Goal: Task Accomplishment & Management: Use online tool/utility

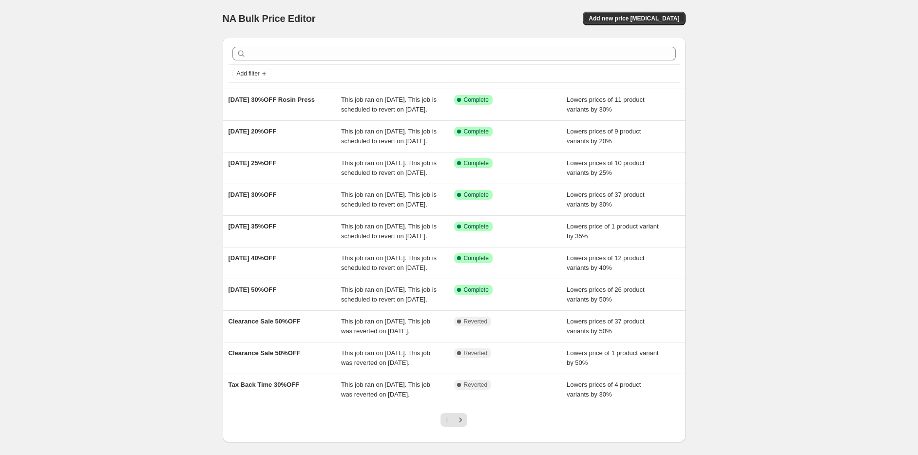
click at [346, 110] on span "This job ran on [DATE]. This job is scheduled to revert on [DATE]." at bounding box center [389, 104] width 96 height 17
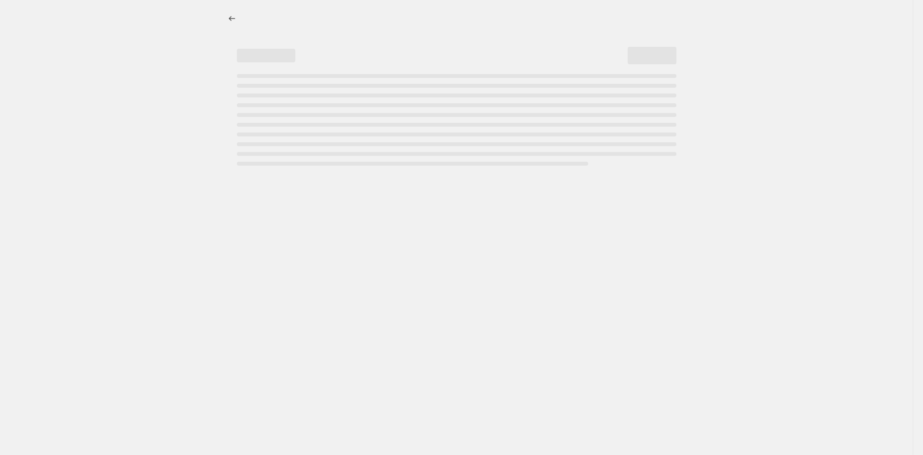
select select "percentage"
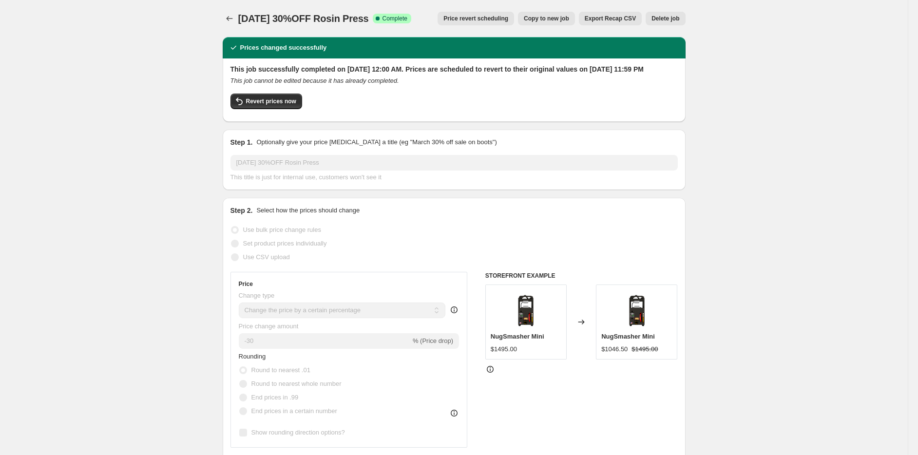
click at [548, 16] on span "Copy to new job" at bounding box center [546, 19] width 45 height 8
select select "percentage"
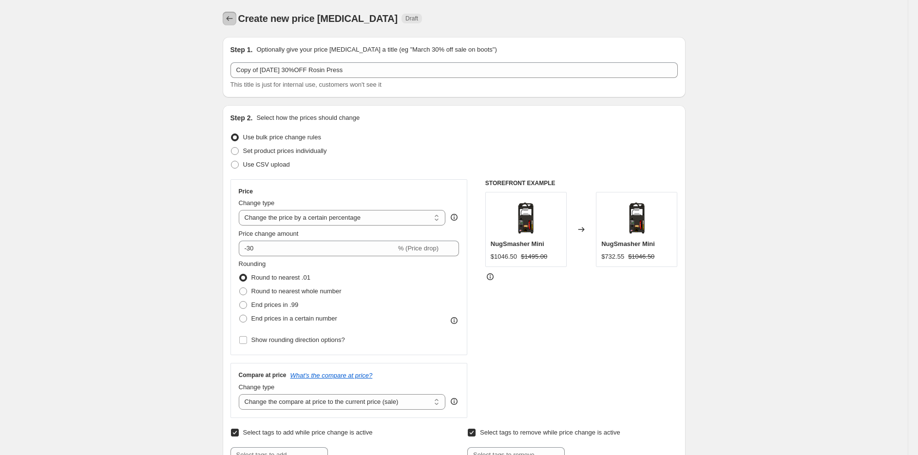
click at [233, 23] on icon "Price change jobs" at bounding box center [230, 19] width 10 height 10
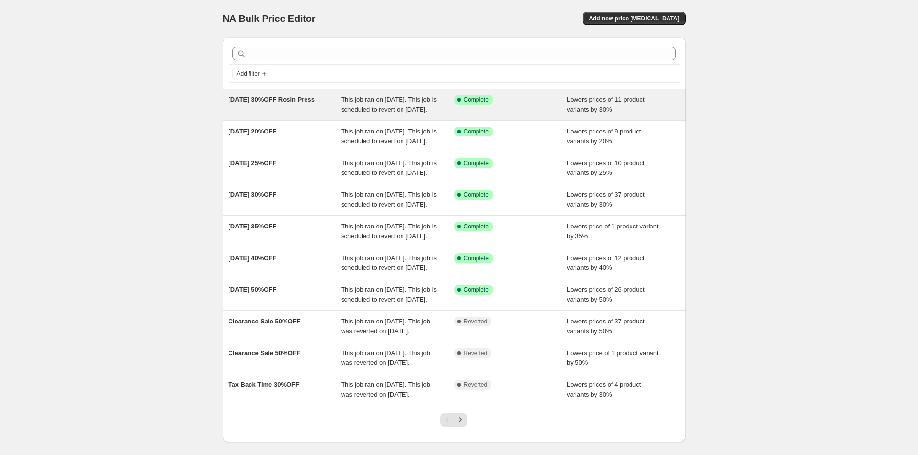
click at [374, 100] on span "This job ran on [DATE]. This job is scheduled to revert on [DATE]." at bounding box center [389, 104] width 96 height 17
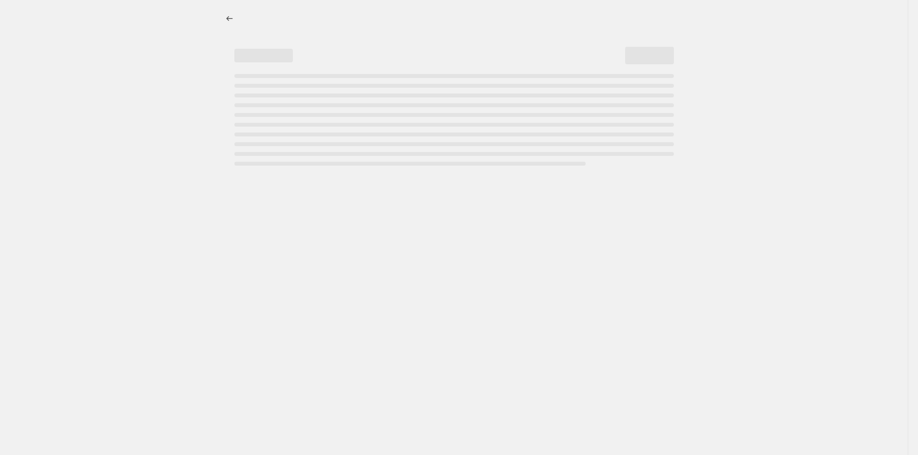
select select "percentage"
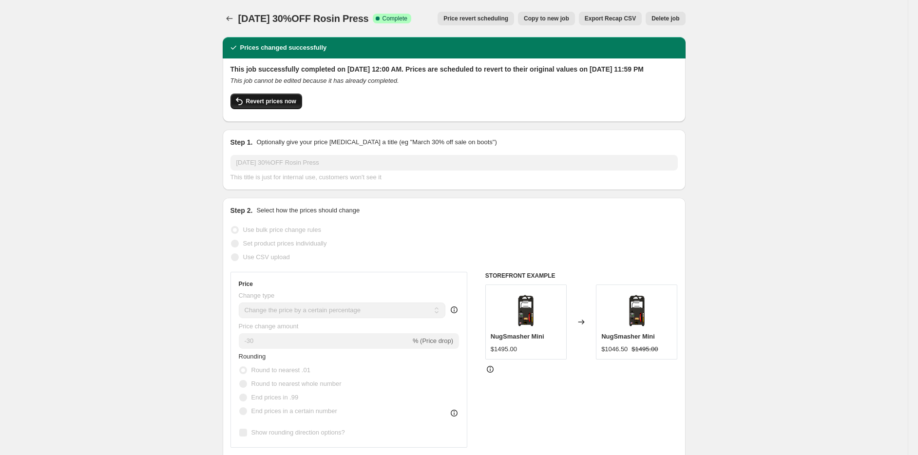
click at [297, 109] on button "Revert prices now" at bounding box center [266, 102] width 72 height 16
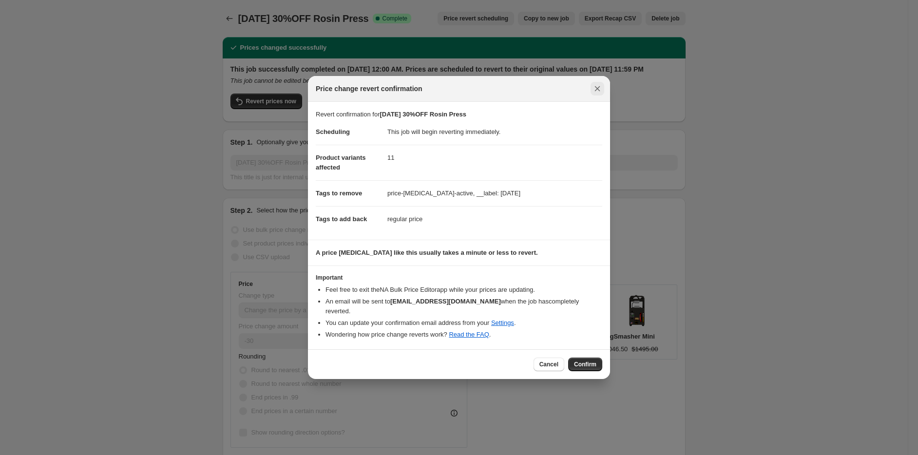
click at [598, 94] on icon "Close" at bounding box center [598, 89] width 10 height 10
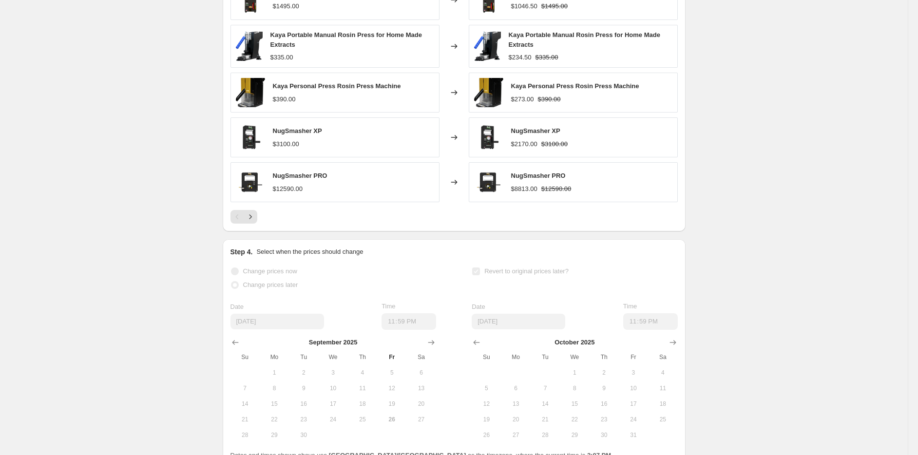
scroll to position [707, 0]
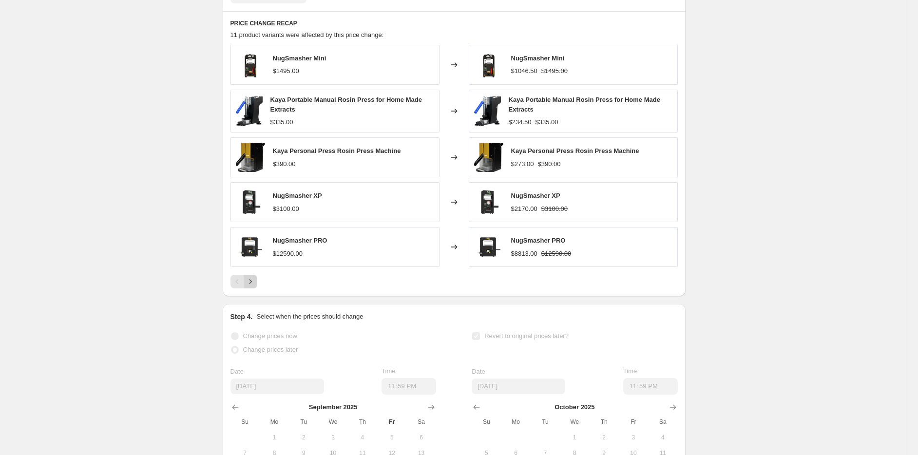
click at [254, 287] on icon "Next" at bounding box center [251, 282] width 10 height 10
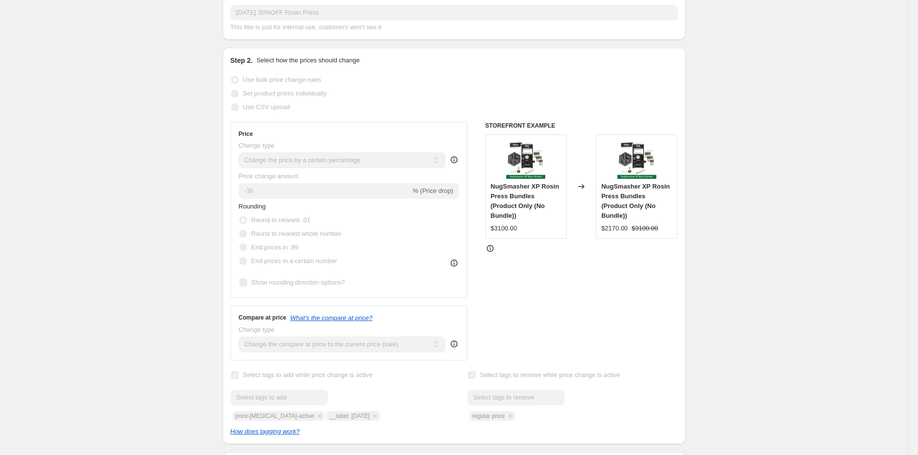
scroll to position [73, 0]
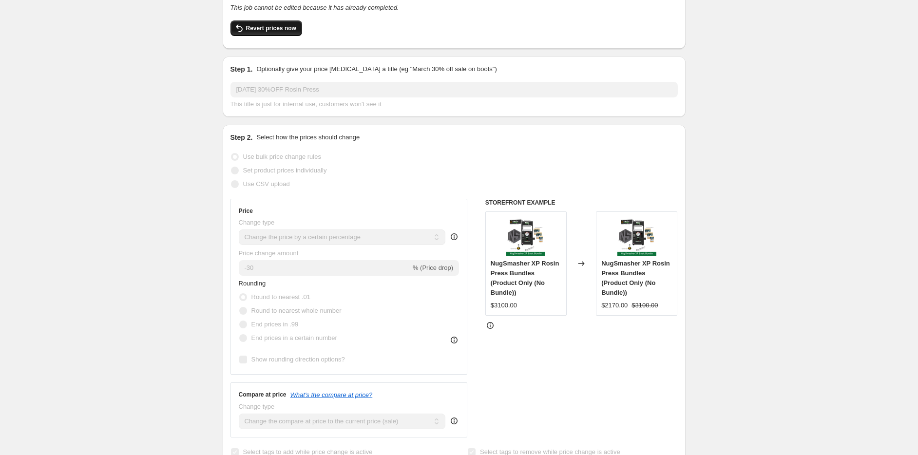
click at [273, 36] on button "Revert prices now" at bounding box center [266, 28] width 72 height 16
checkbox input "false"
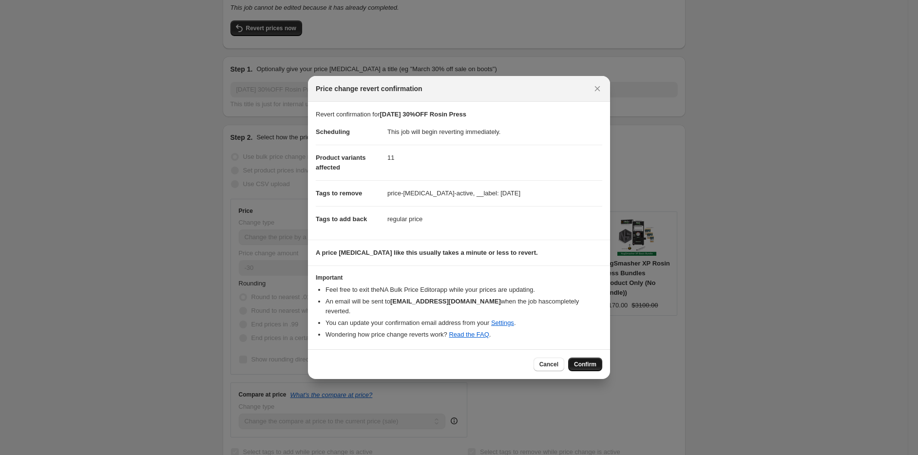
click at [582, 361] on span "Confirm" at bounding box center [585, 365] width 22 height 8
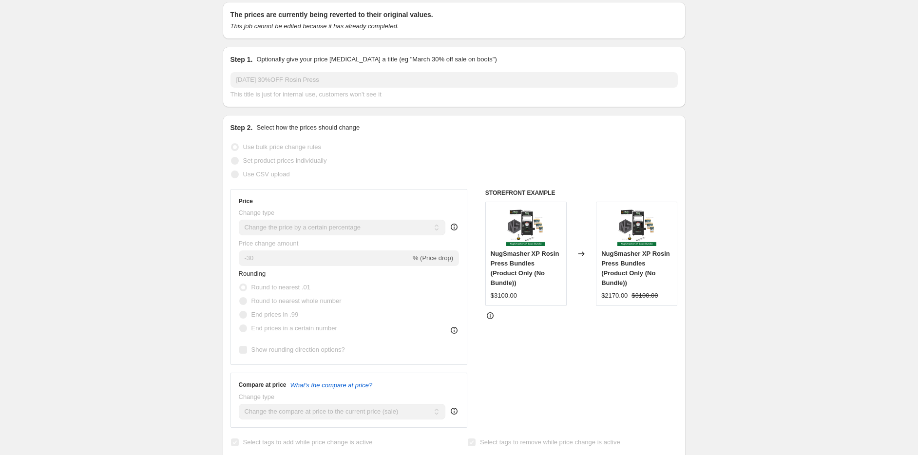
scroll to position [0, 0]
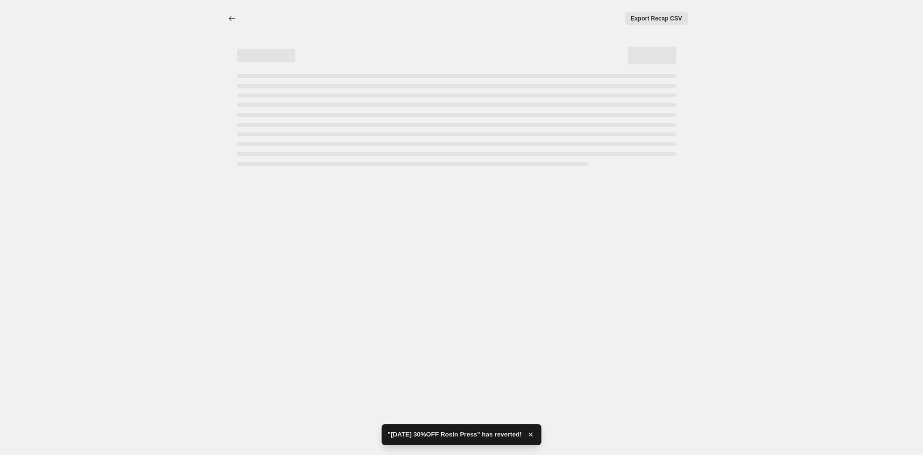
select select "percentage"
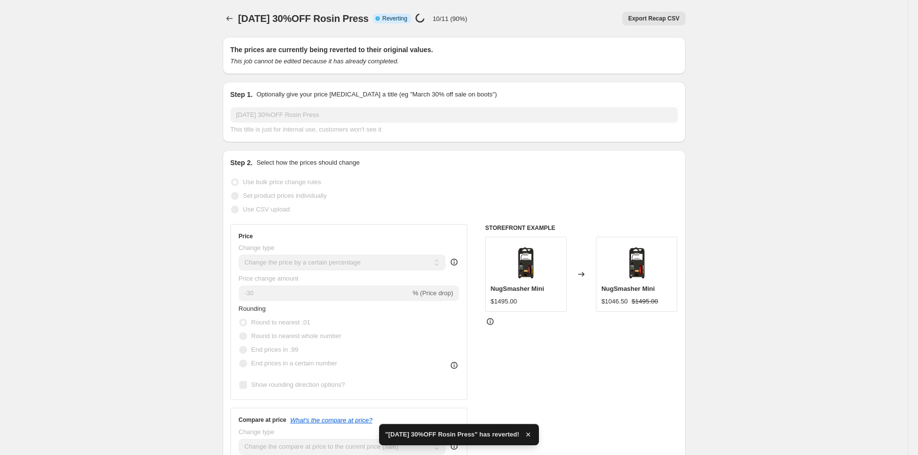
checkbox input "true"
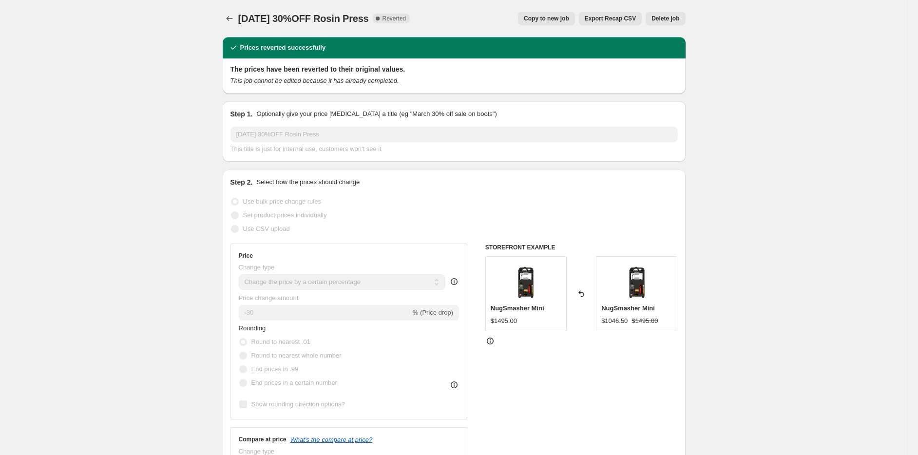
click at [555, 23] on button "Copy to new job" at bounding box center [546, 19] width 57 height 14
select select "percentage"
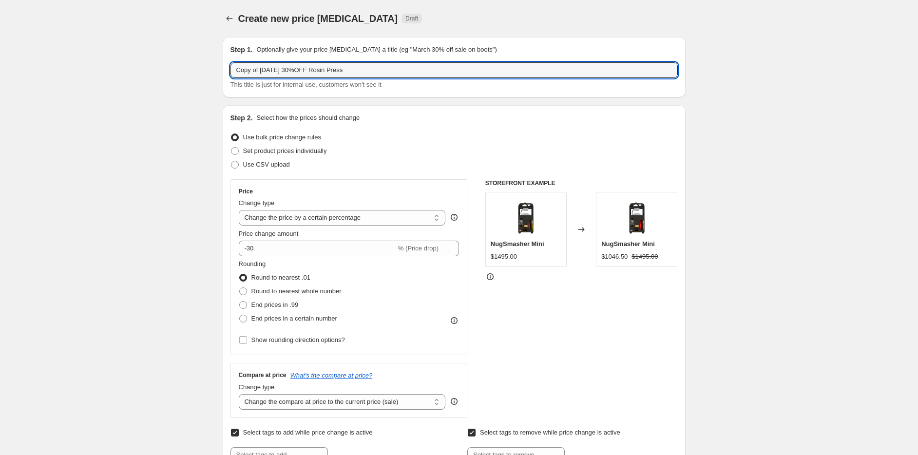
drag, startPoint x: 281, startPoint y: 70, endPoint x: 155, endPoint y: 65, distance: 126.3
click at [258, 70] on input "Oil Day 30%OFF Rosin Press" at bounding box center [453, 70] width 447 height 16
type input "Oil Day Sale 40%OFF Rosin Press"
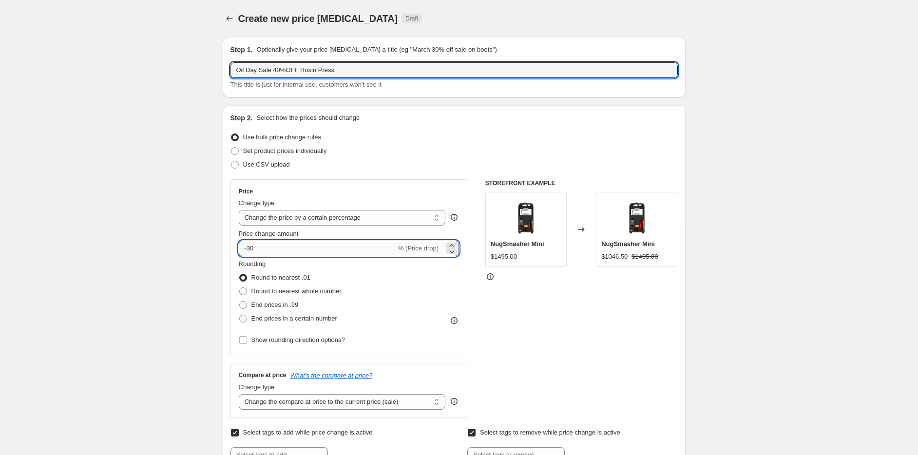
drag, startPoint x: 290, startPoint y: 253, endPoint x: 277, endPoint y: 252, distance: 13.2
click at [290, 253] on input "-30" at bounding box center [317, 249] width 157 height 16
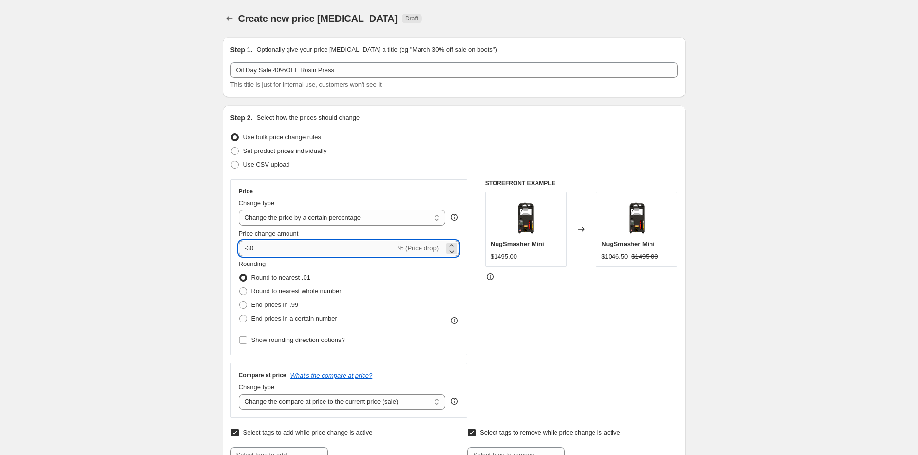
type input "-3"
type input "-40"
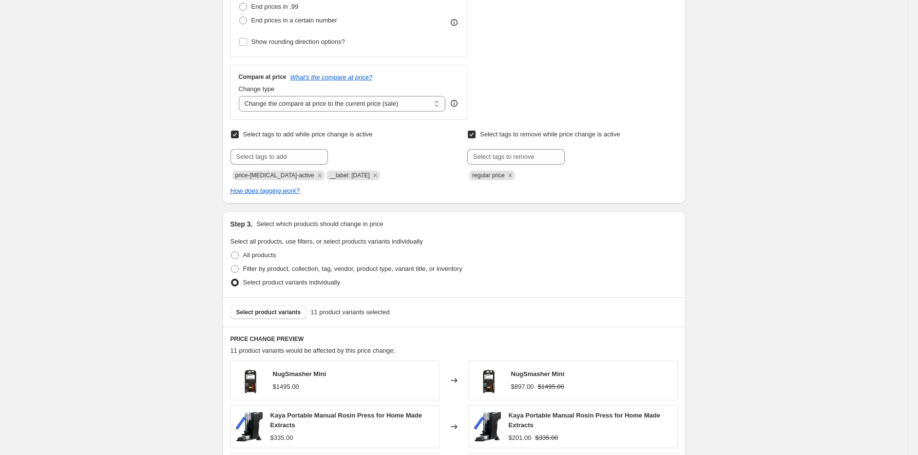
scroll to position [243, 0]
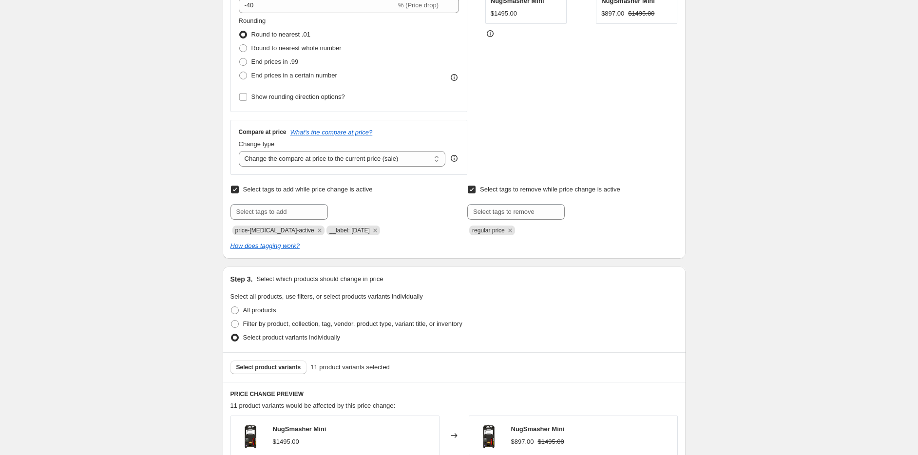
click at [295, 198] on div "Select tags to add while price change is active Submit price-[MEDICAL_DATA]-act…" at bounding box center [335, 209] width 210 height 53
click at [295, 207] on input "text" at bounding box center [278, 212] width 97 height 16
type input "__label: Oil Day"
click at [361, 208] on span "__label: Oil..." at bounding box center [367, 211] width 36 height 7
click at [371, 232] on icon "Remove __label: Labour Day" at bounding box center [375, 230] width 9 height 9
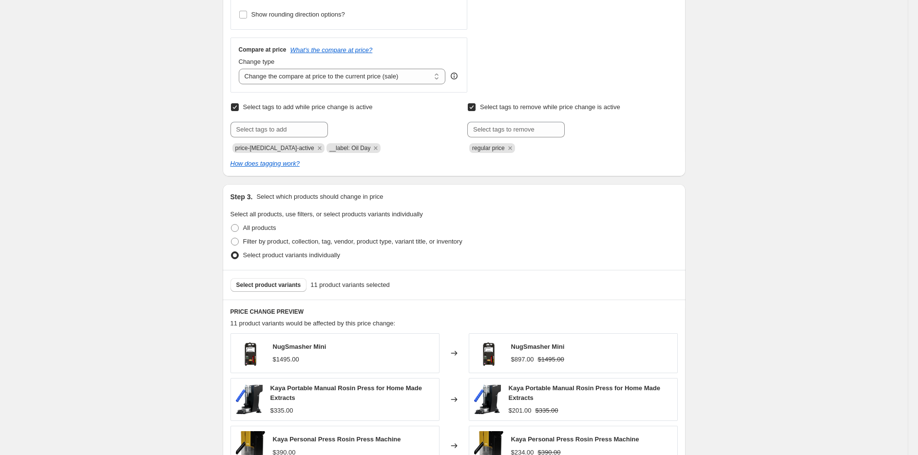
scroll to position [389, 0]
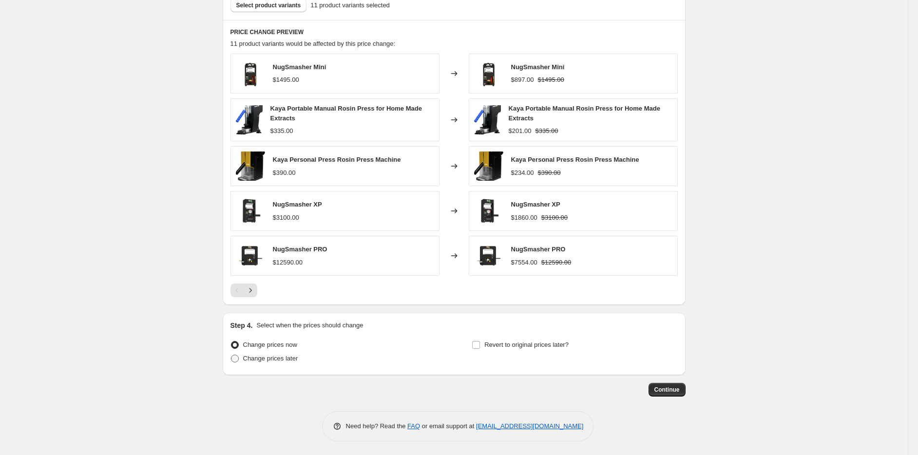
click at [260, 363] on label "Change prices later" at bounding box center [264, 359] width 68 height 14
click at [231, 355] on input "Change prices later" at bounding box center [231, 355] width 0 height 0
radio input "true"
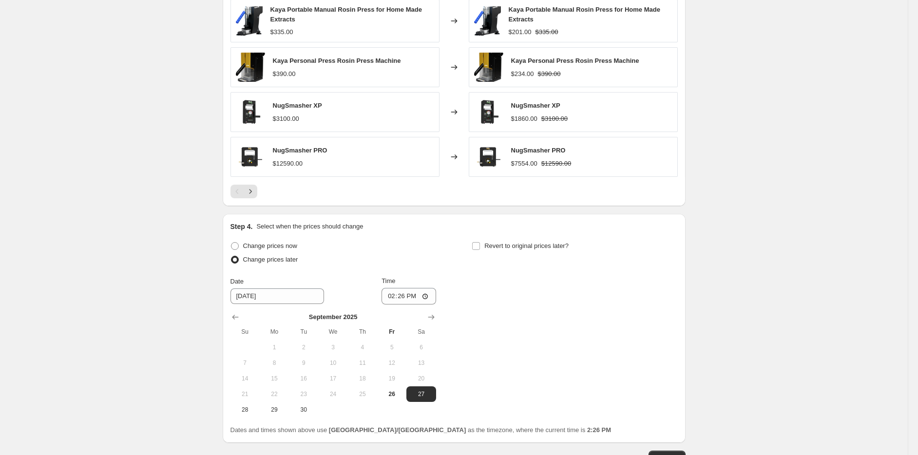
scroll to position [772, 0]
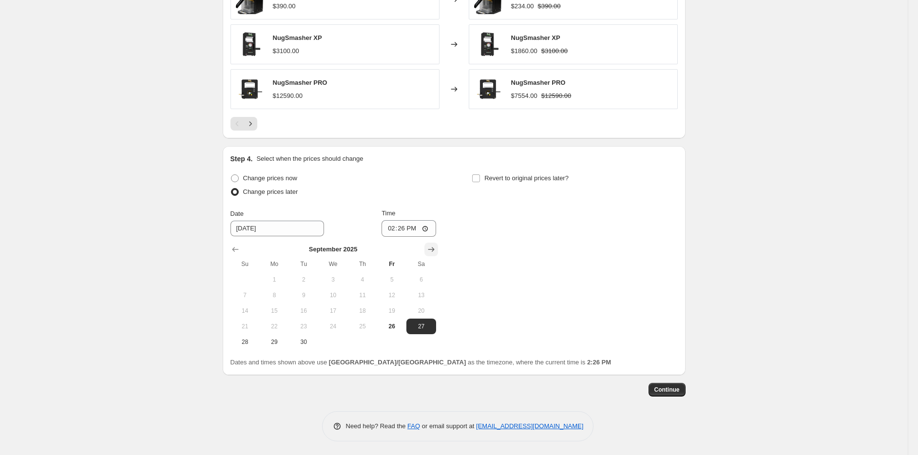
click at [434, 249] on icon "Show next month, October 2025" at bounding box center [431, 250] width 6 height 5
click at [234, 252] on icon "Show previous month, September 2025" at bounding box center [235, 250] width 10 height 10
click at [273, 341] on span "29" at bounding box center [274, 342] width 21 height 8
click at [237, 340] on span "28" at bounding box center [244, 342] width 21 height 8
type input "[DATE]"
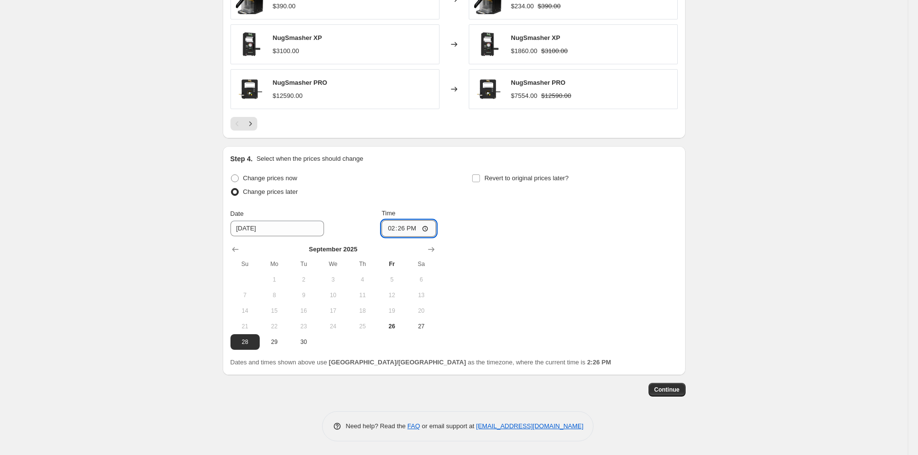
click at [391, 226] on input "14:26" at bounding box center [409, 228] width 55 height 17
type input "23:59"
click at [543, 167] on div "Step 4. Select when the prices should change Change prices now Change prices la…" at bounding box center [453, 260] width 447 height 213
click at [539, 174] on span "Revert to original prices later?" at bounding box center [526, 177] width 84 height 7
click at [480, 174] on input "Revert to original prices later?" at bounding box center [476, 178] width 8 height 8
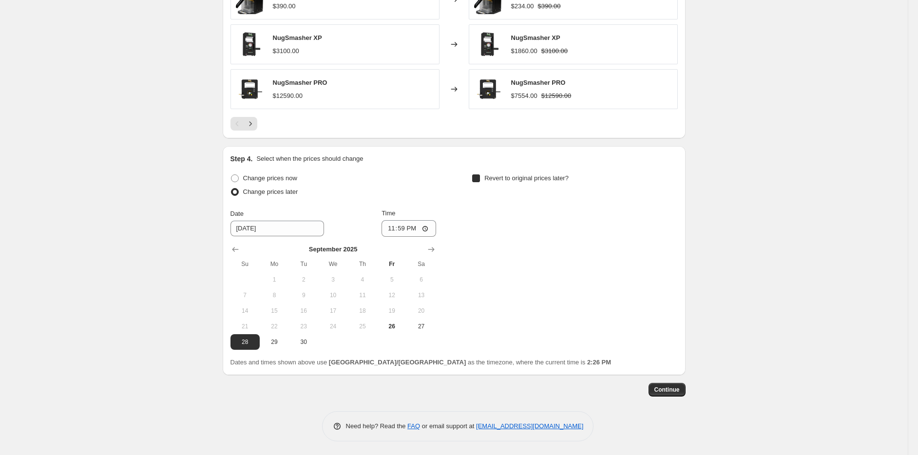
checkbox input "true"
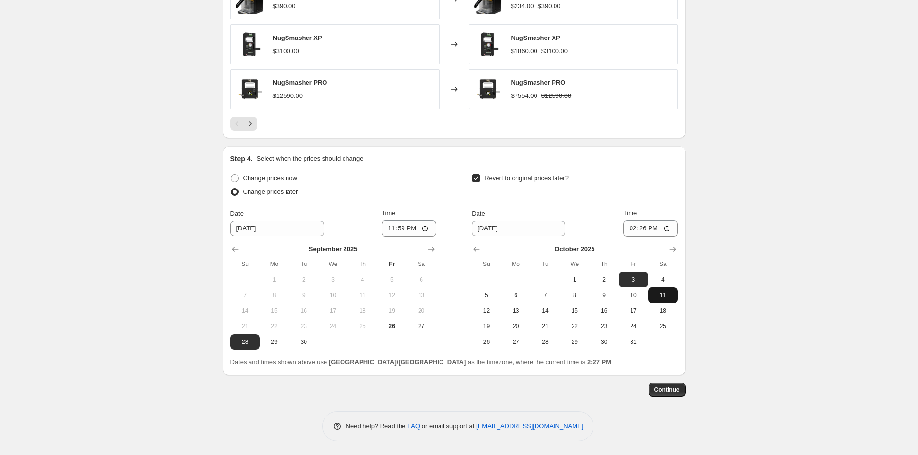
click at [670, 296] on span "11" at bounding box center [662, 295] width 21 height 8
type input "[DATE]"
click at [635, 225] on input "14:26" at bounding box center [650, 228] width 55 height 17
type input "23:59"
click at [673, 384] on button "Continue" at bounding box center [667, 390] width 37 height 14
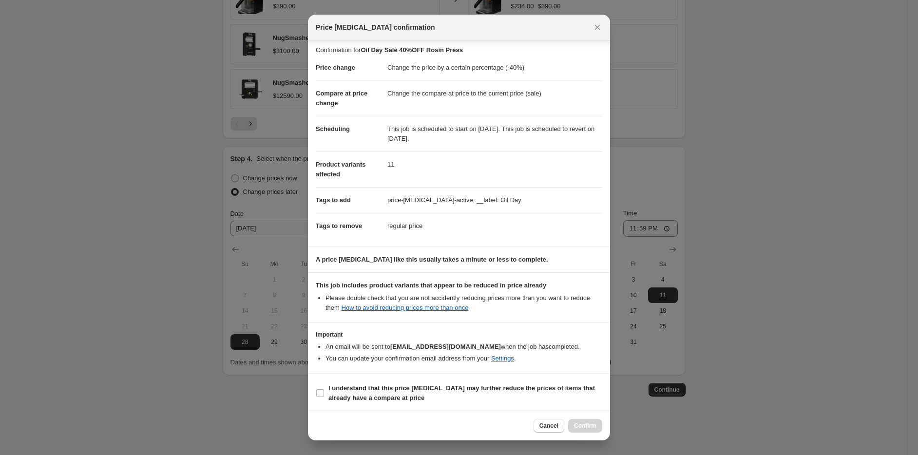
scroll to position [3, 0]
click at [320, 378] on section "I understand that this price [MEDICAL_DATA] may further reduce the prices of it…" at bounding box center [459, 392] width 302 height 39
click at [327, 384] on label "I understand that this price [MEDICAL_DATA] may further reduce the prices of it…" at bounding box center [459, 392] width 287 height 23
click at [324, 389] on input "I understand that this price [MEDICAL_DATA] may further reduce the prices of it…" at bounding box center [320, 393] width 8 height 8
checkbox input "true"
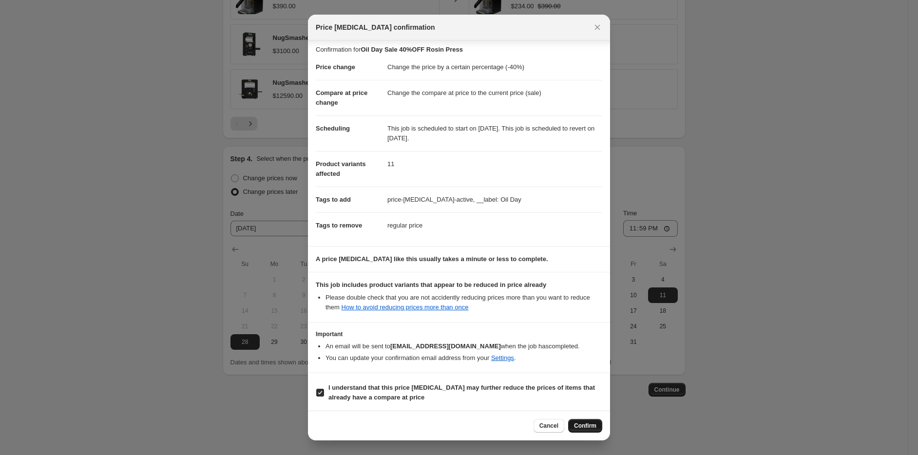
click at [578, 419] on button "Confirm" at bounding box center [585, 426] width 34 height 14
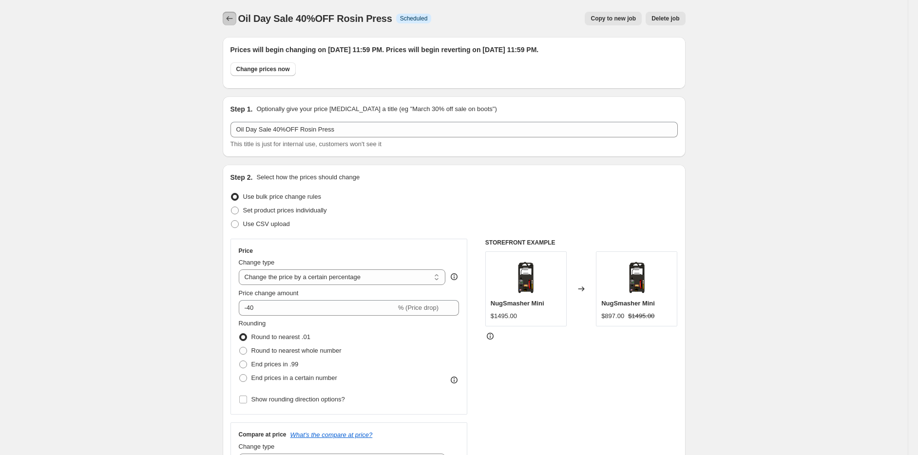
click at [236, 19] on button "Price change jobs" at bounding box center [230, 19] width 14 height 14
